Goal: Transaction & Acquisition: Download file/media

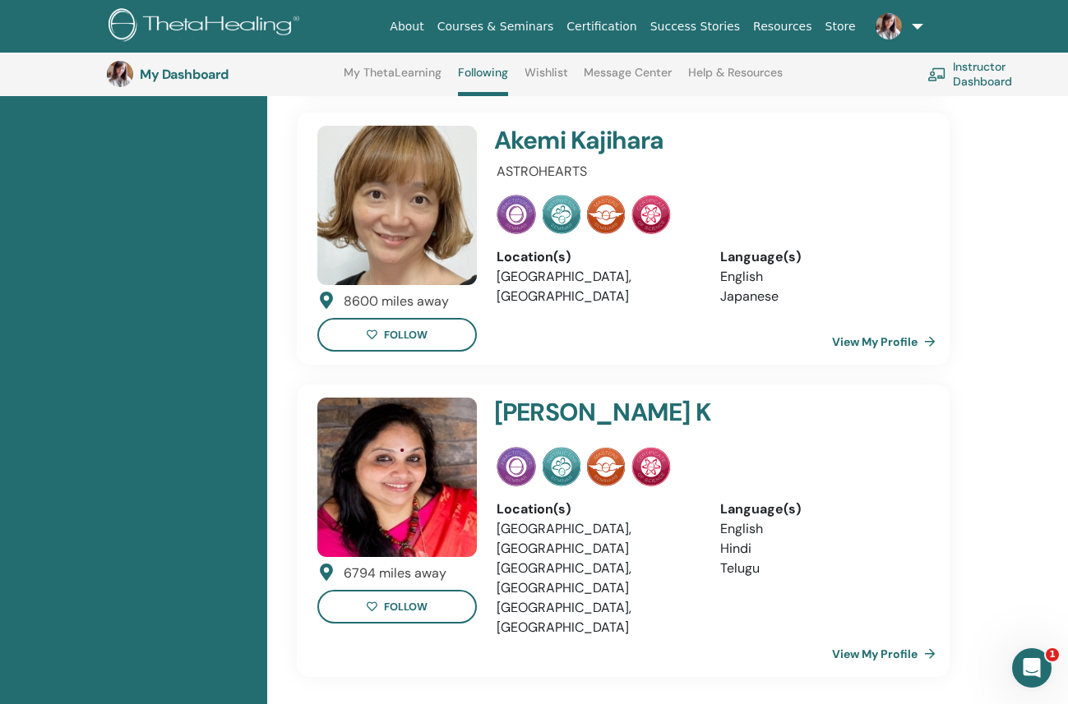
scroll to position [727, 0]
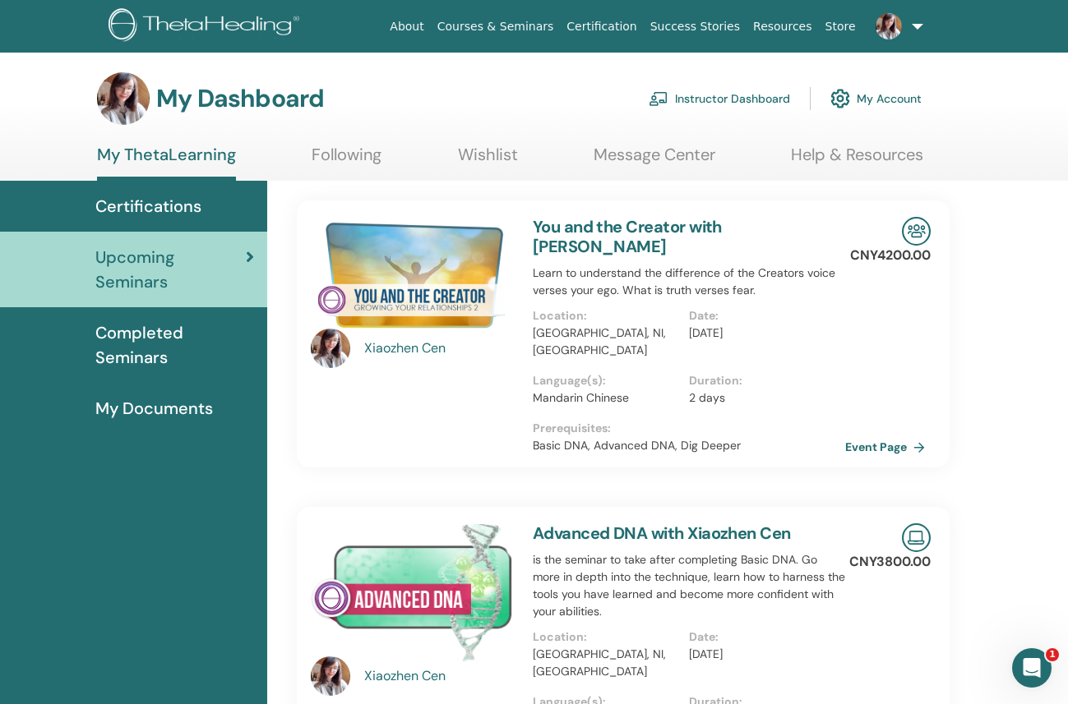
click at [119, 97] on img at bounding box center [123, 98] width 53 height 53
click at [330, 351] on img at bounding box center [330, 348] width 39 height 39
click at [154, 417] on span "My Documents" at bounding box center [154, 408] width 118 height 25
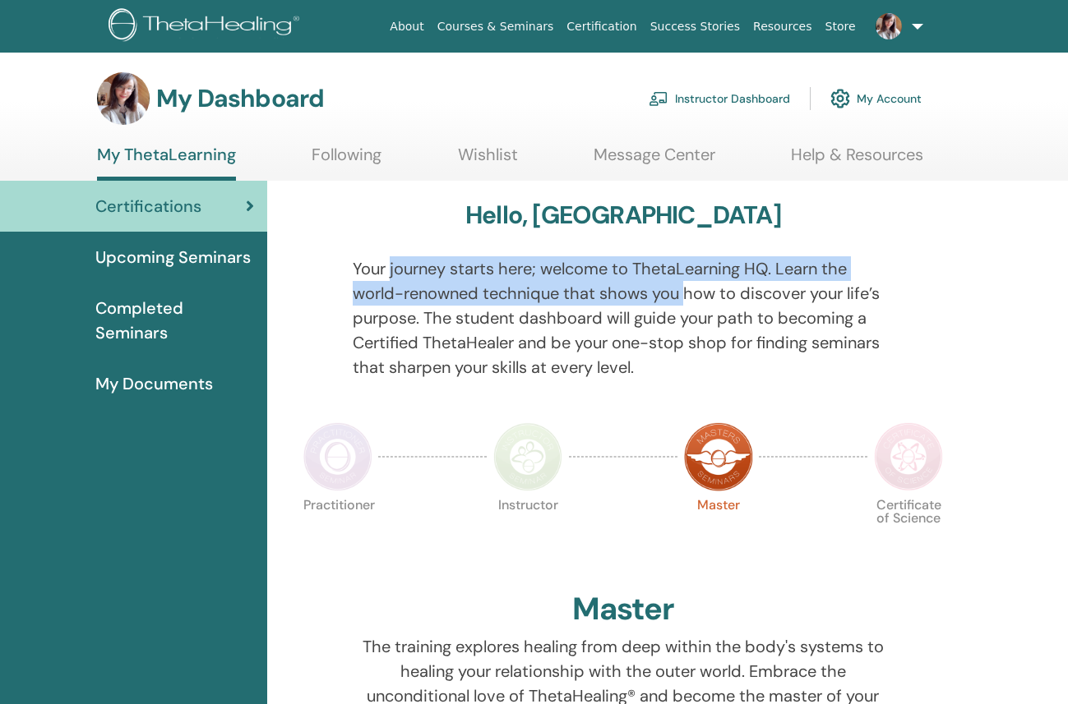
click at [684, 298] on p "Your journey starts here; welcome to ThetaLearning HQ. Learn the world-renowned…" at bounding box center [623, 317] width 540 height 123
click at [593, 298] on p "Your journey starts here; welcome to ThetaLearning HQ. Learn the world-renowned…" at bounding box center [623, 317] width 540 height 123
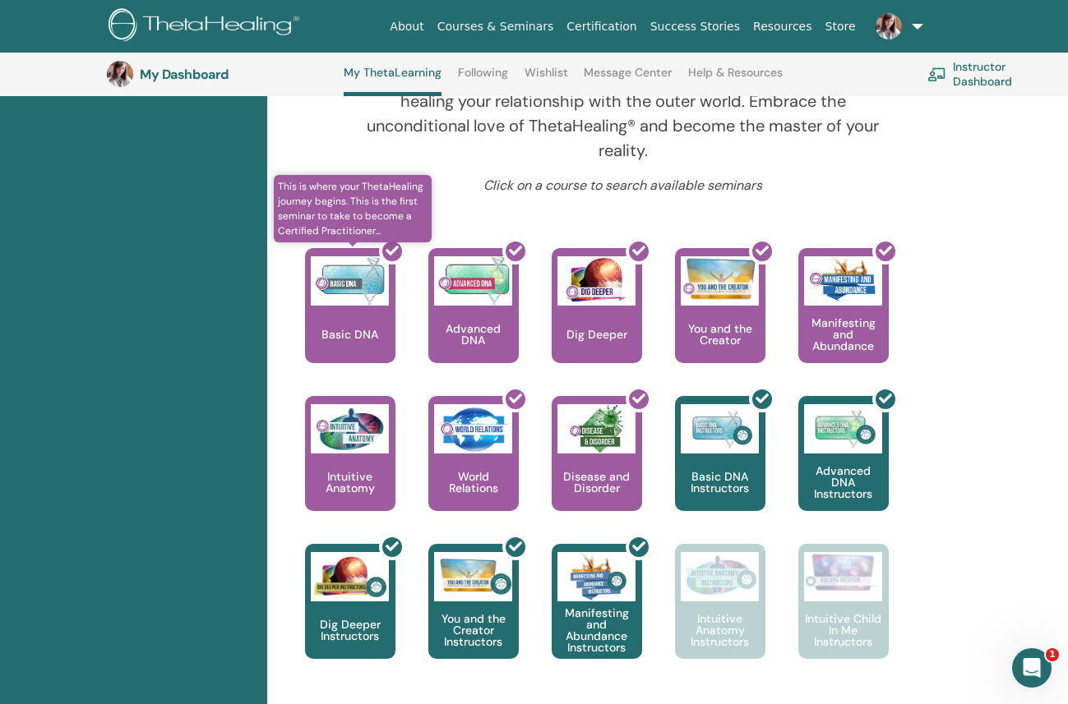
scroll to position [615, 1]
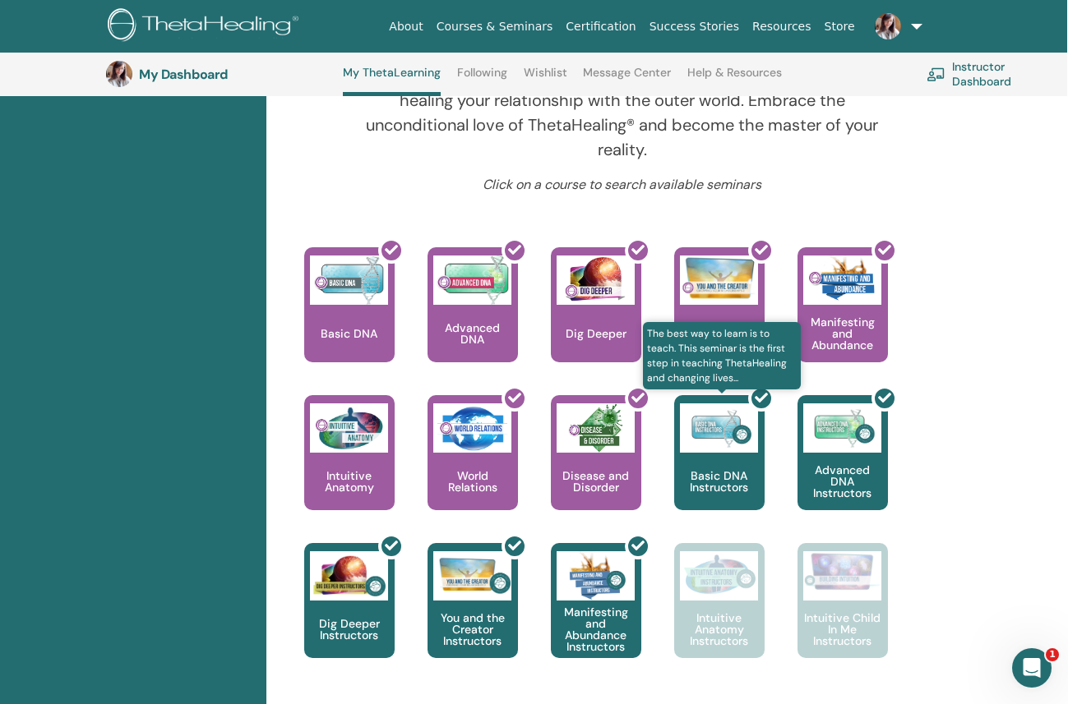
click at [727, 476] on div at bounding box center [729, 460] width 90 height 148
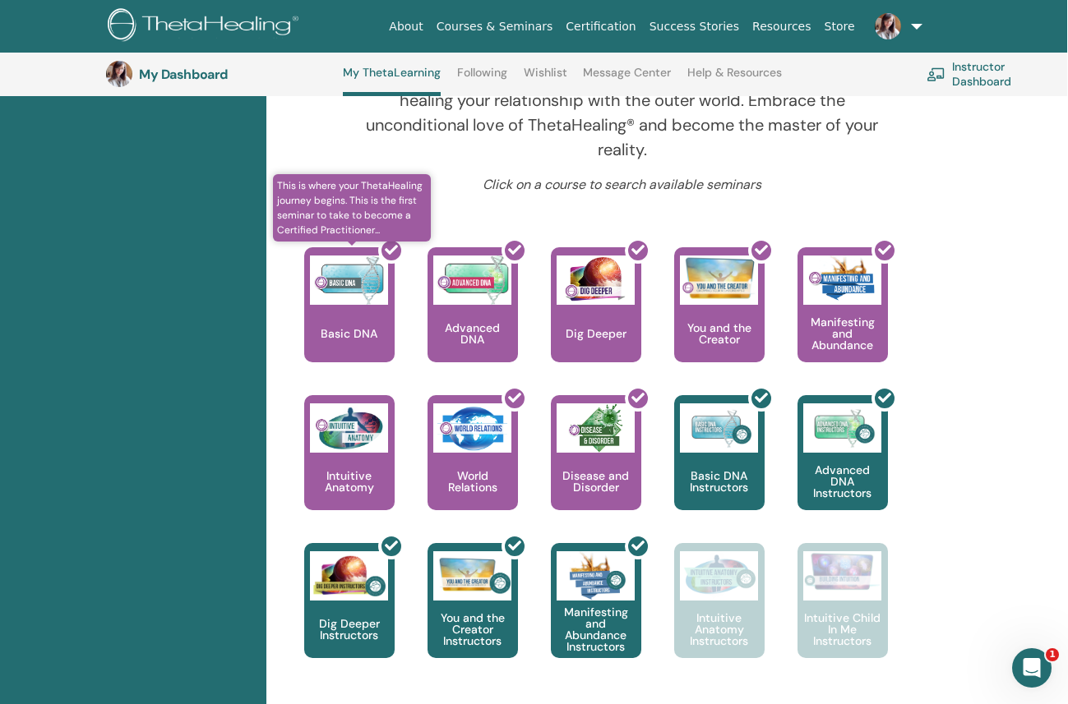
click at [344, 330] on div at bounding box center [359, 312] width 90 height 148
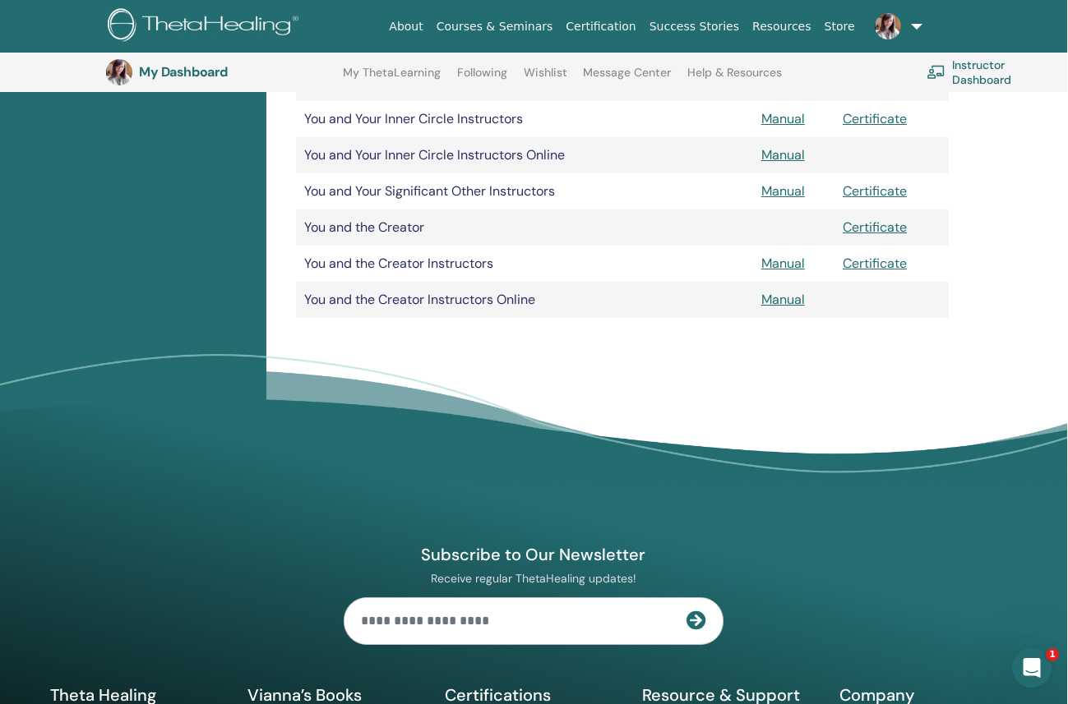
scroll to position [1539, 1]
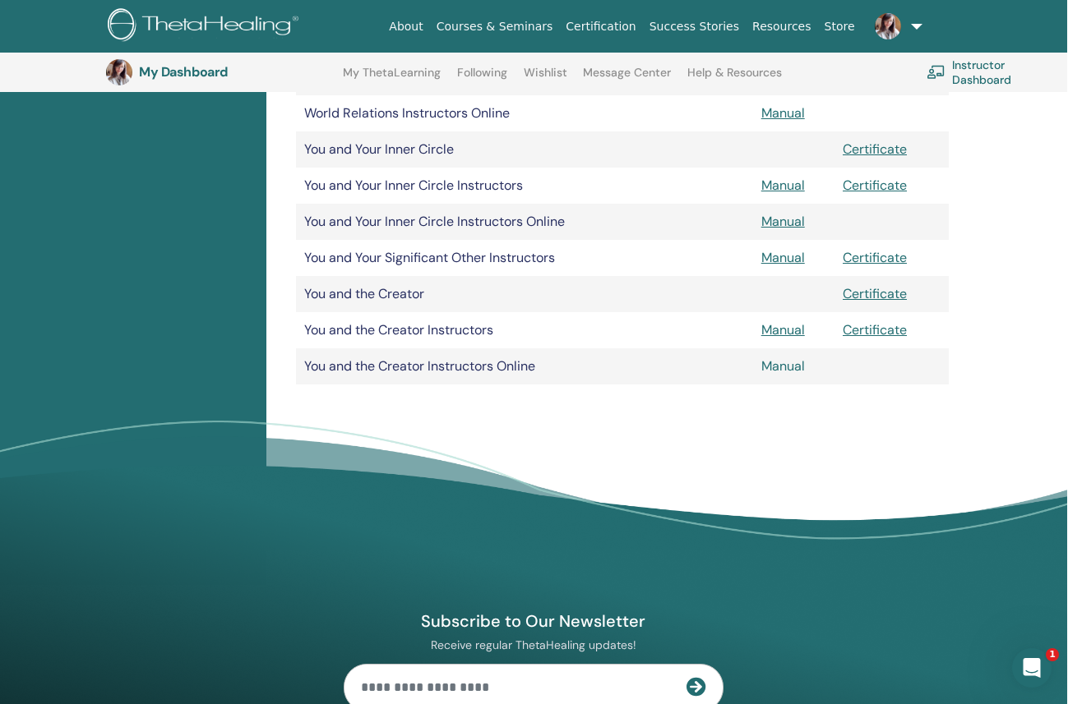
click at [776, 369] on link "Manual" at bounding box center [783, 366] width 44 height 17
copy td "You and the Creator Instructors Online"
drag, startPoint x: 554, startPoint y: 367, endPoint x: 300, endPoint y: 371, distance: 254.0
click at [300, 371] on td "You and the Creator Instructors Online" at bounding box center [524, 367] width 457 height 36
click at [779, 330] on link "Manual" at bounding box center [783, 329] width 44 height 17
